Goal: Task Accomplishment & Management: Use online tool/utility

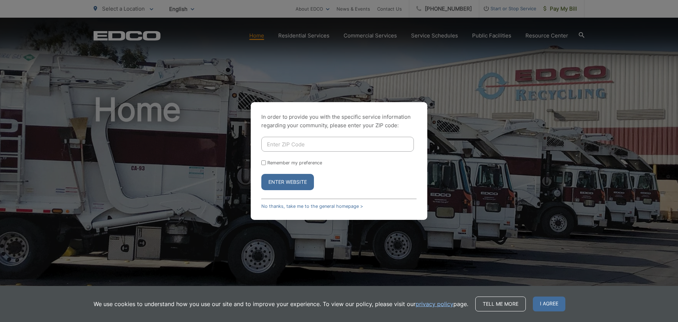
drag, startPoint x: 311, startPoint y: 143, endPoint x: 324, endPoint y: 136, distance: 14.8
click at [312, 144] on input "Enter ZIP Code" at bounding box center [337, 144] width 152 height 15
type input "92064"
drag, startPoint x: 264, startPoint y: 163, endPoint x: 271, endPoint y: 168, distance: 8.5
click at [264, 163] on input "Remember my preference" at bounding box center [263, 162] width 5 height 5
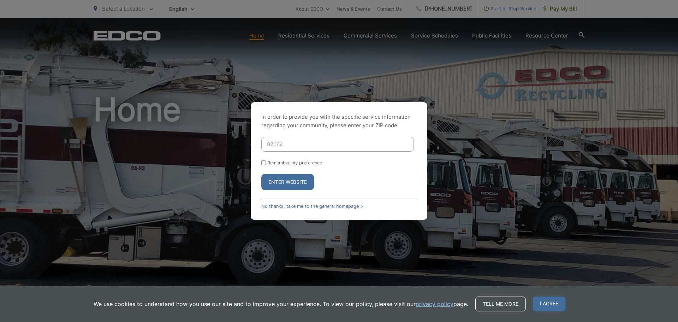
checkbox input "true"
click at [283, 181] on button "Enter Website" at bounding box center [287, 182] width 53 height 16
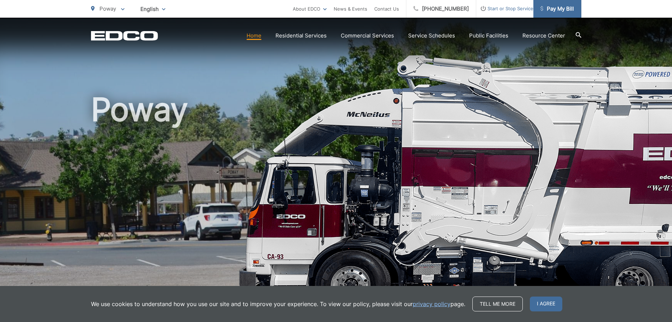
click at [568, 8] on span "Pay My Bill" at bounding box center [558, 9] width 34 height 8
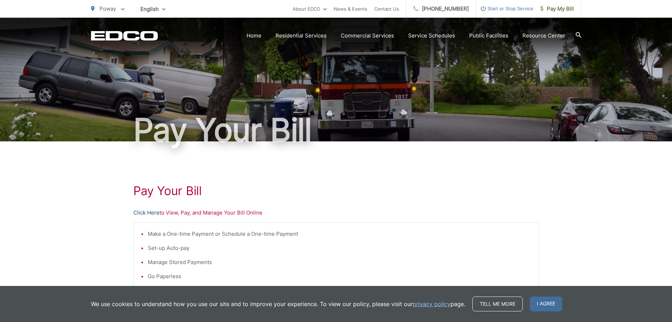
click at [149, 215] on link "Click Here" at bounding box center [146, 212] width 26 height 8
